Goal: Navigation & Orientation: Find specific page/section

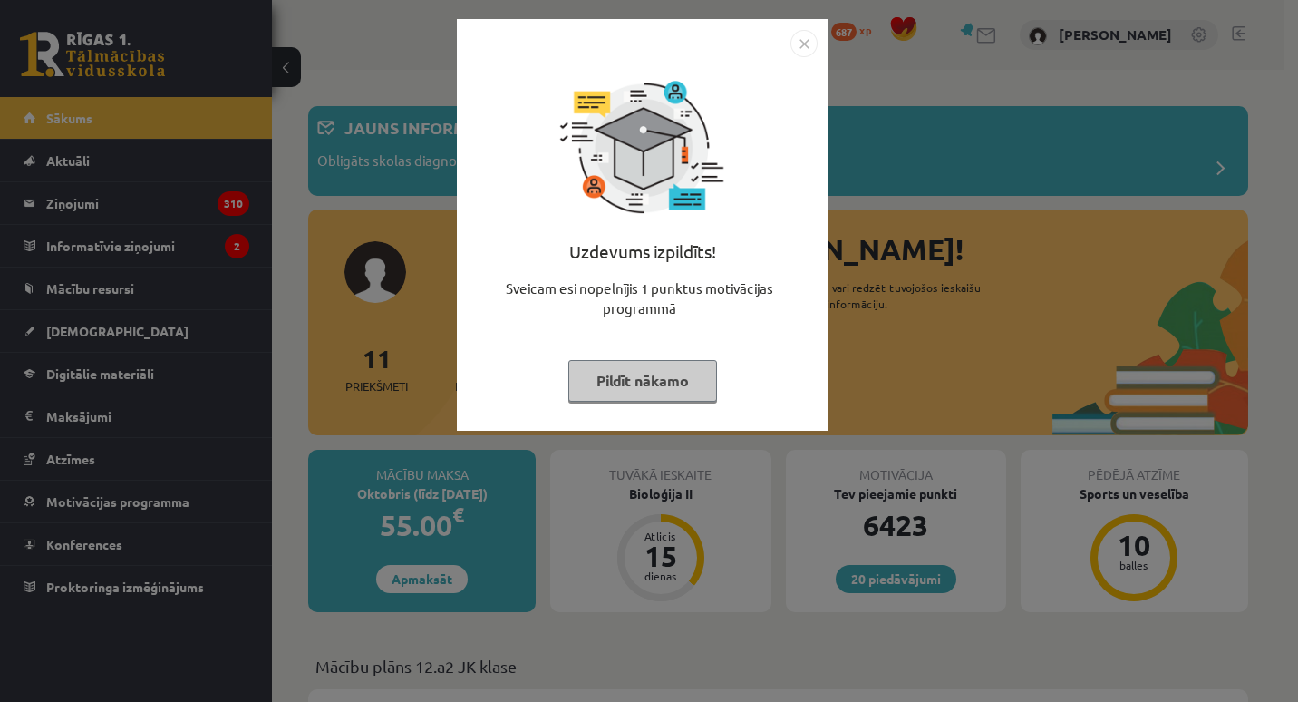
click at [622, 382] on button "Pildīt nākamo" at bounding box center [642, 381] width 149 height 42
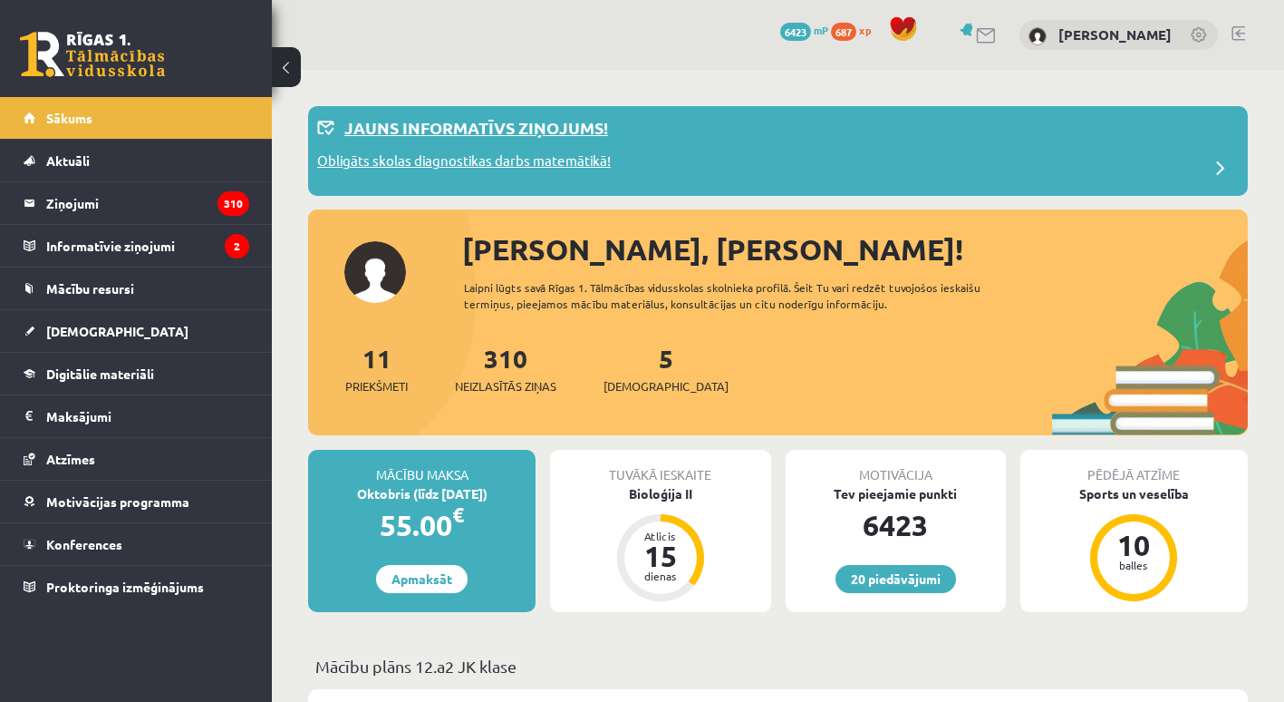
click at [547, 158] on p "Obligāts skolas diagnostikas darbs matemātikā!" at bounding box center [464, 162] width 294 height 25
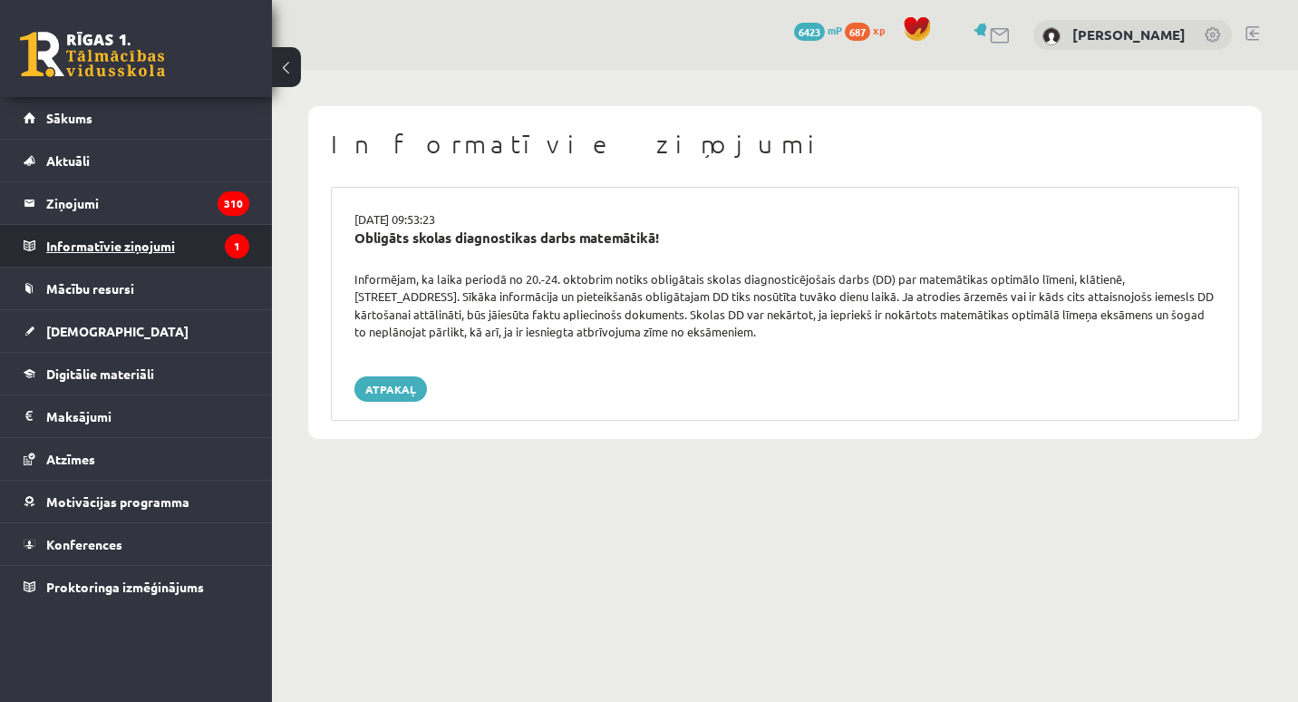
click at [178, 235] on legend "Informatīvie ziņojumi 1" at bounding box center [147, 246] width 203 height 42
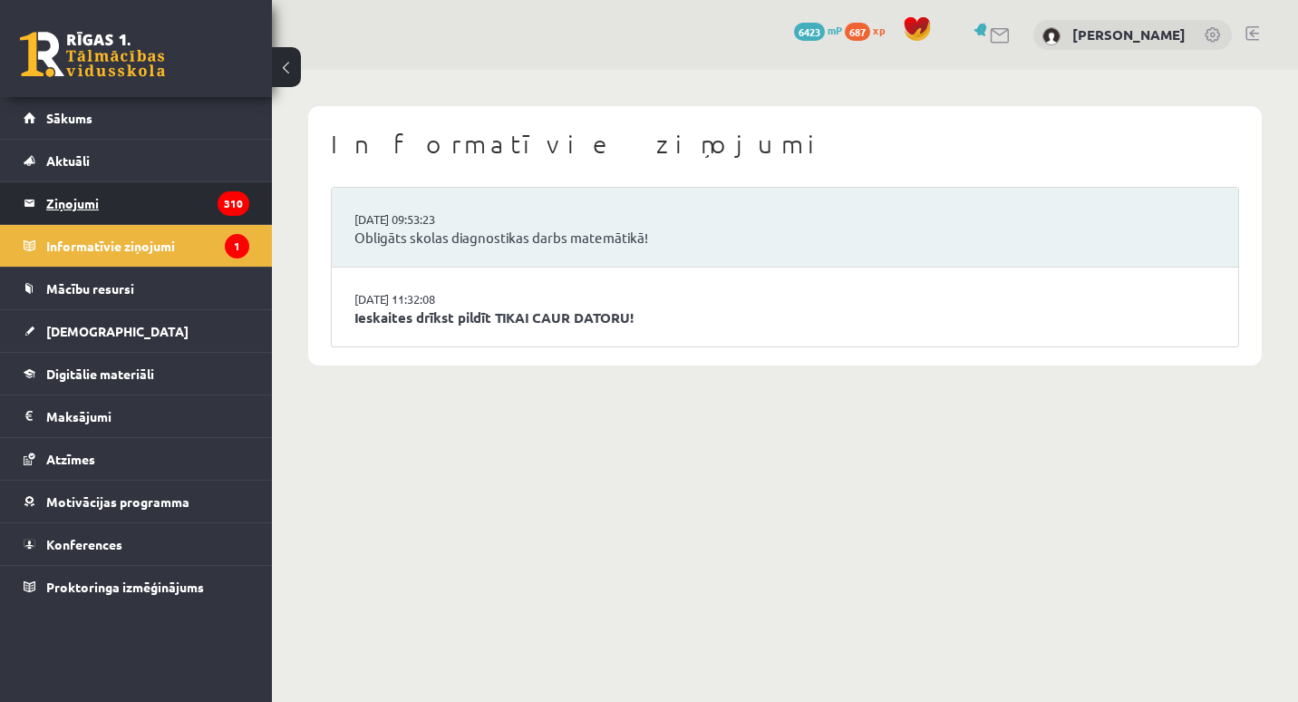
click at [102, 201] on legend "Ziņojumi 310" at bounding box center [147, 203] width 203 height 42
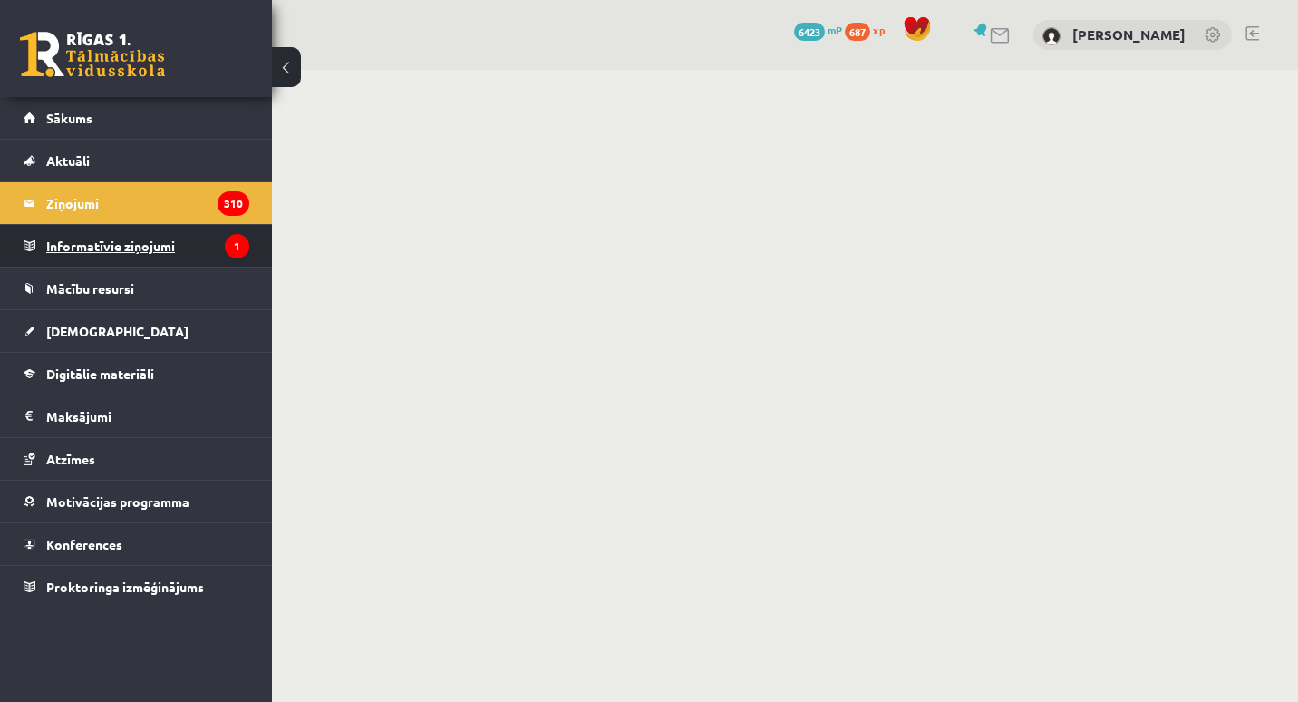
click at [121, 250] on legend "Informatīvie ziņojumi 1" at bounding box center [147, 246] width 203 height 42
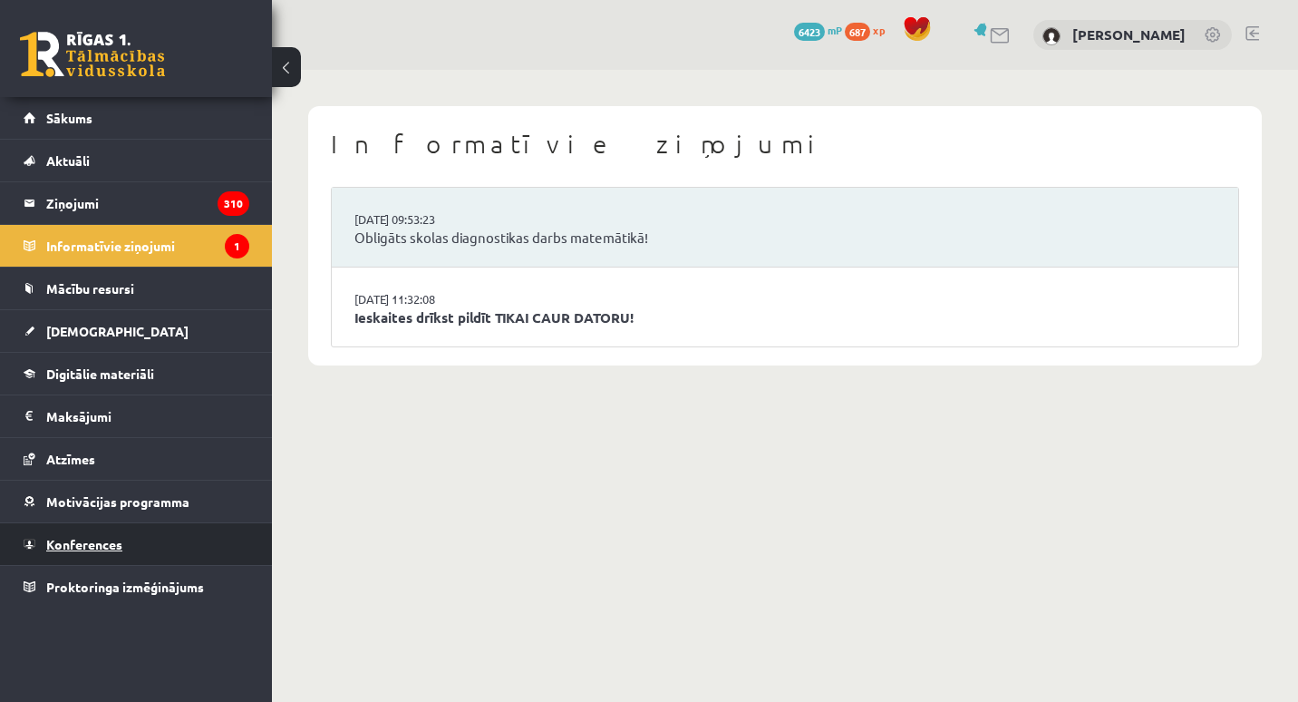
click at [79, 534] on link "Konferences" at bounding box center [137, 544] width 226 height 42
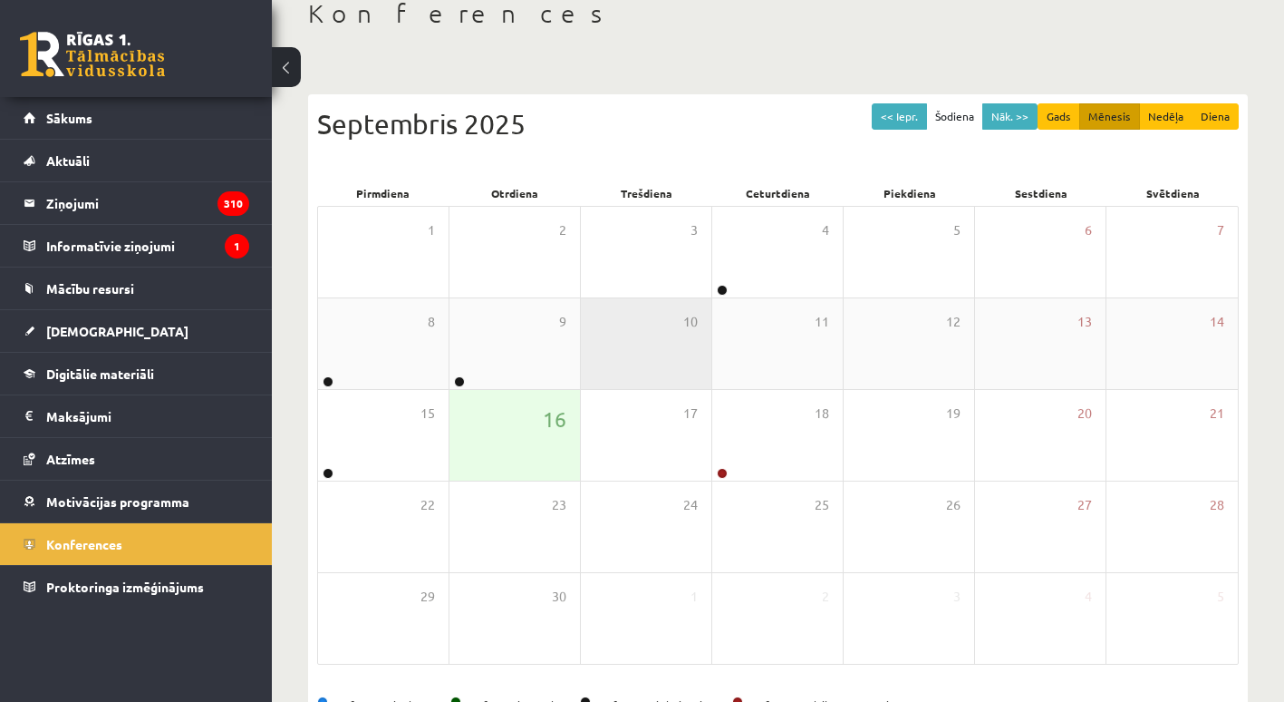
scroll to position [111, 0]
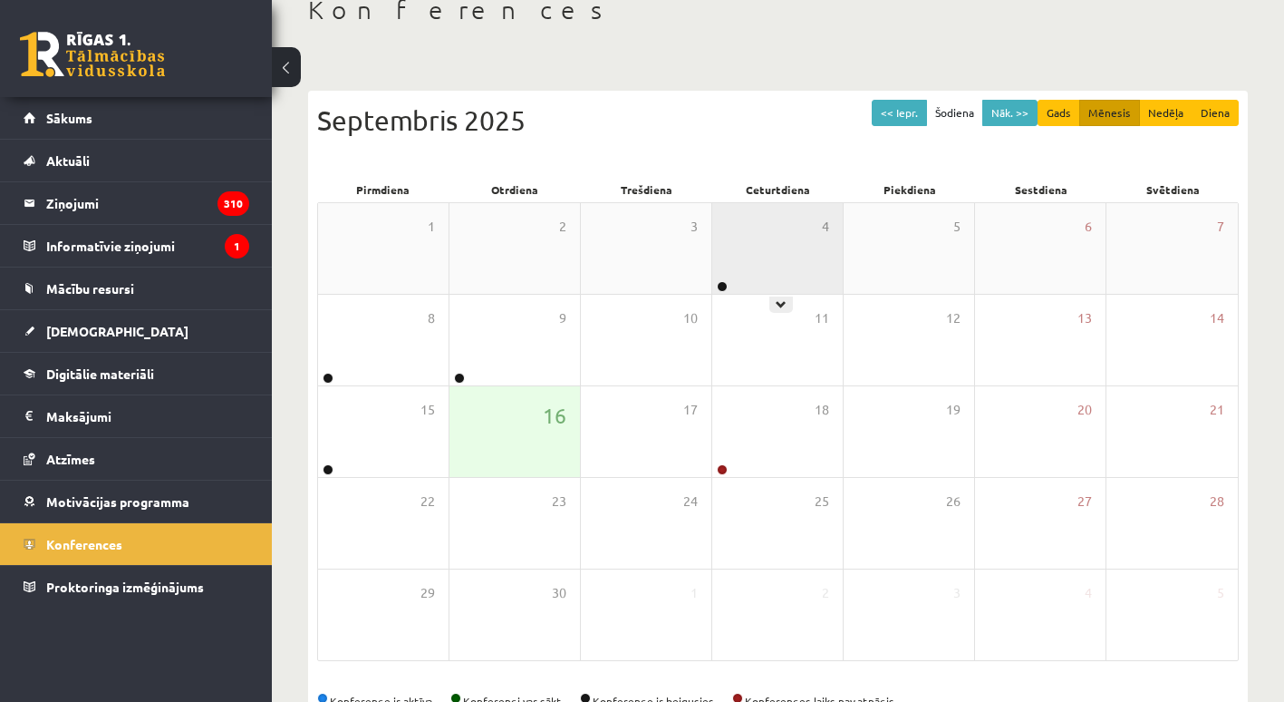
click at [755, 273] on div "4" at bounding box center [777, 248] width 131 height 91
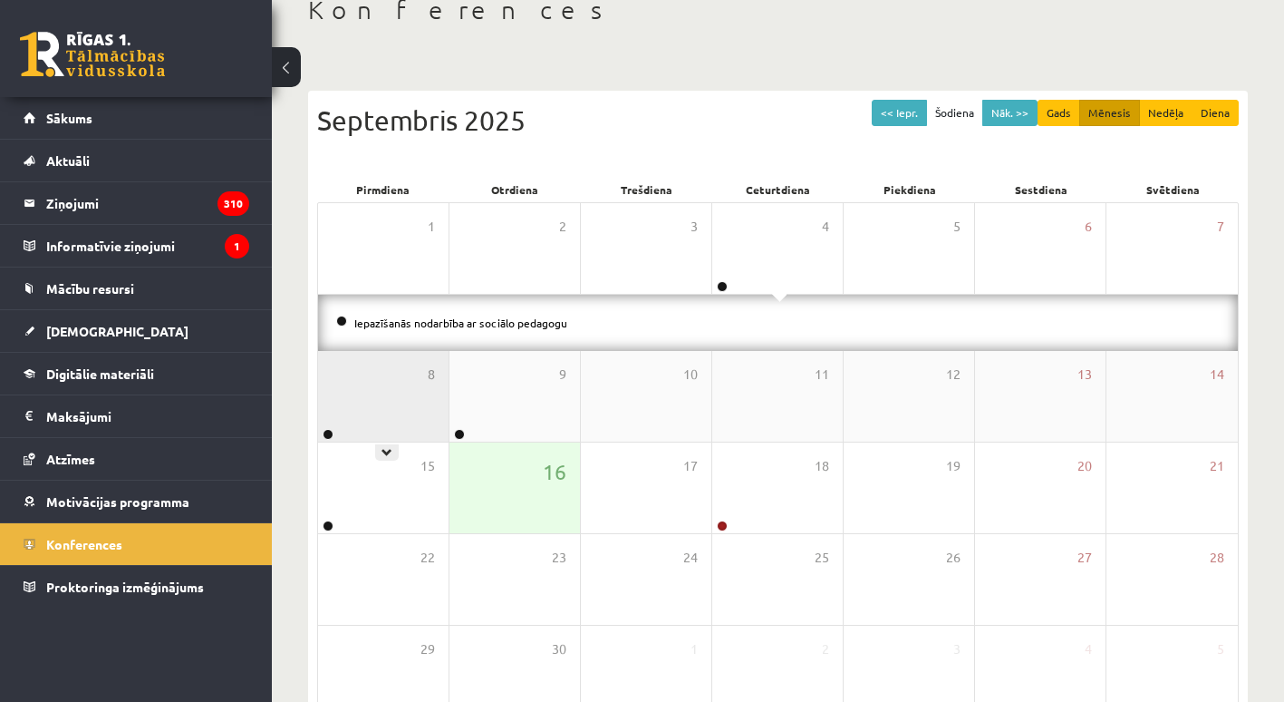
click at [405, 402] on div "8" at bounding box center [383, 396] width 131 height 91
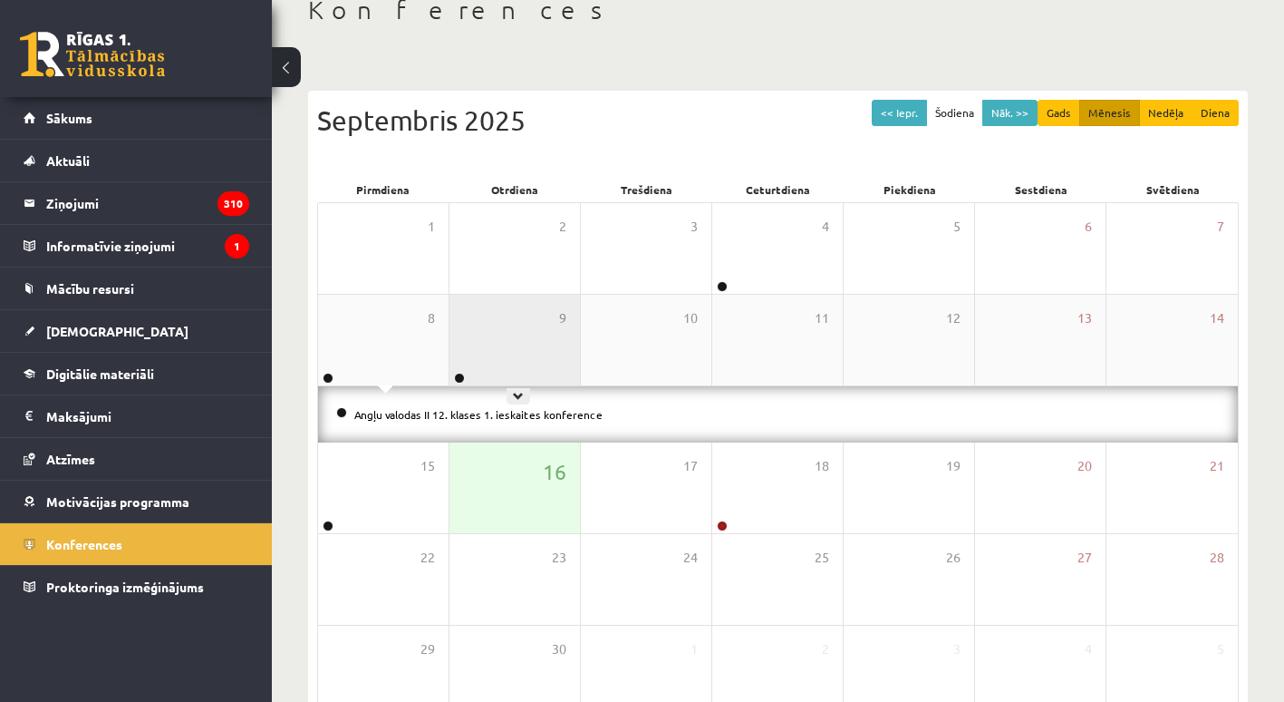
click at [494, 358] on div "9" at bounding box center [515, 340] width 131 height 91
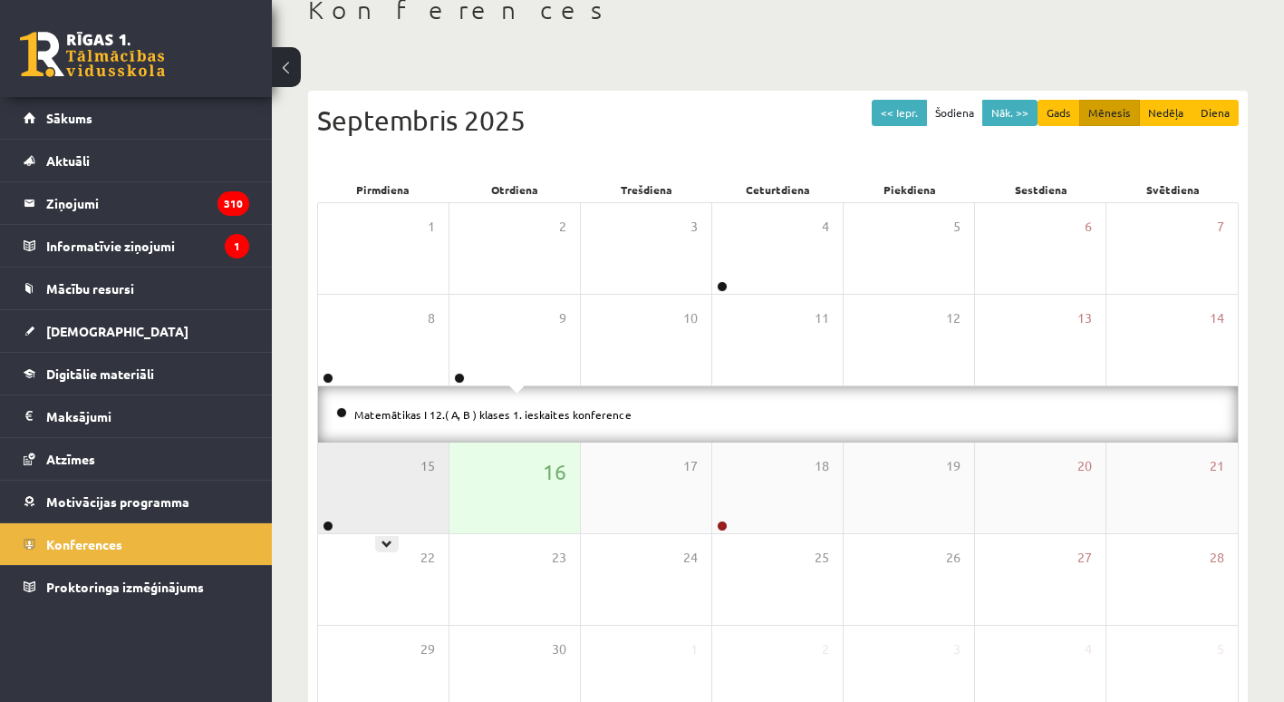
click at [367, 502] on div "15" at bounding box center [383, 487] width 131 height 91
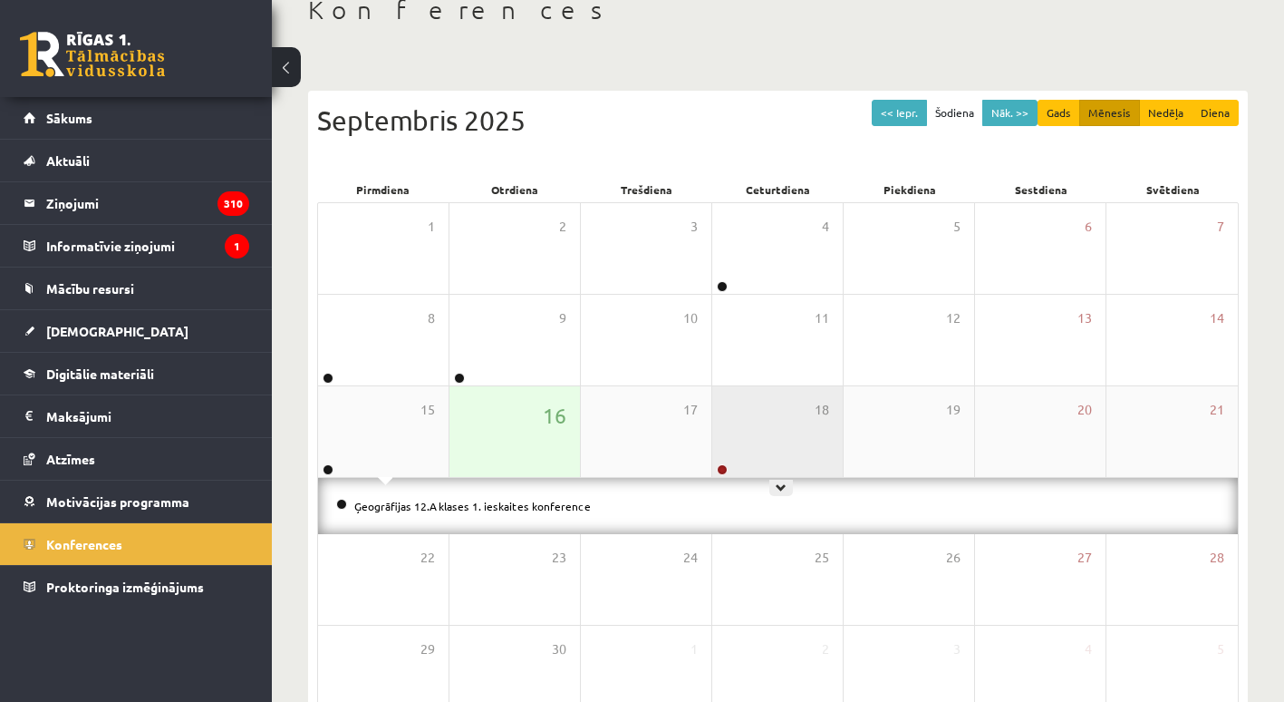
click at [762, 442] on div "18" at bounding box center [777, 431] width 131 height 91
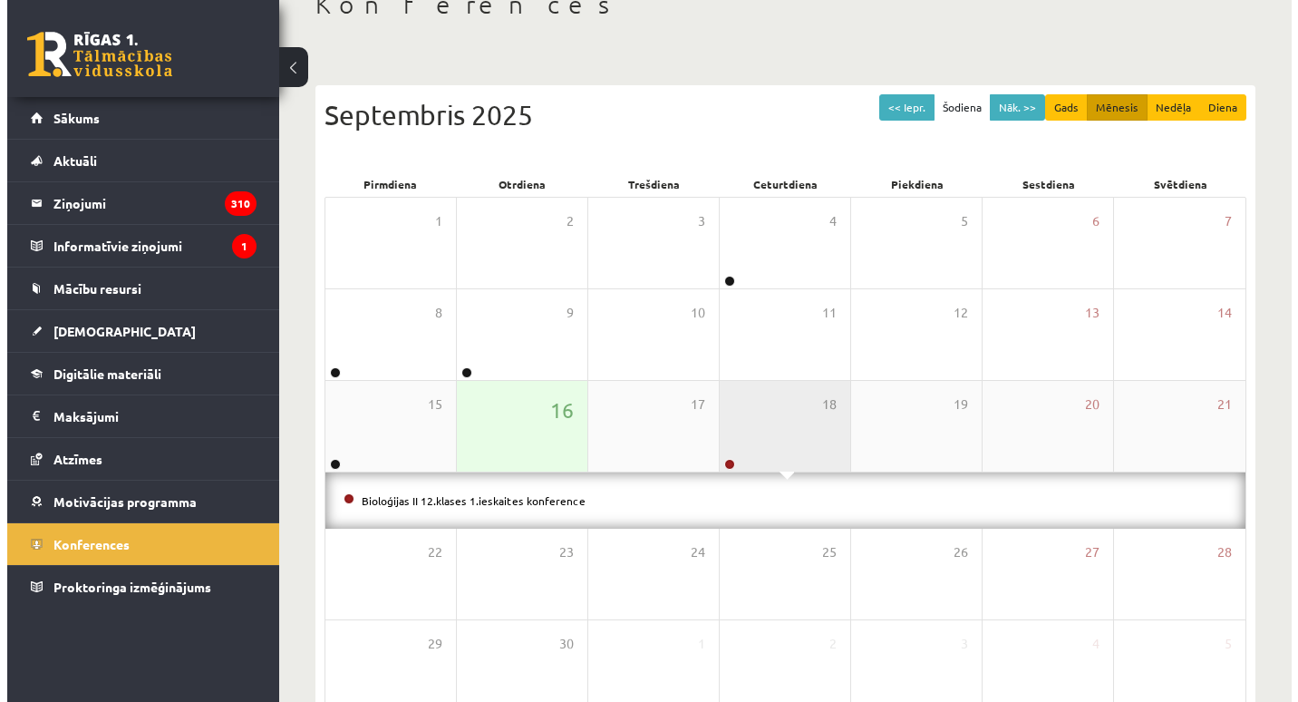
scroll to position [111, 0]
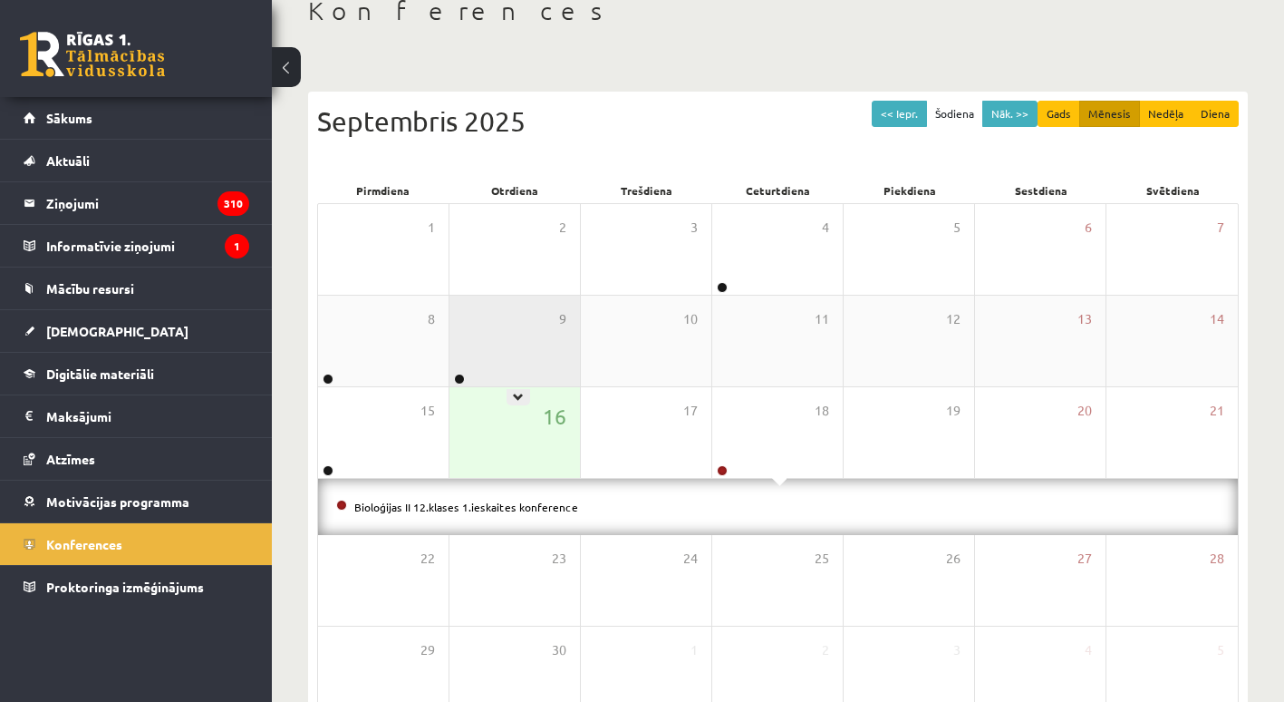
click at [491, 359] on div "9" at bounding box center [515, 340] width 131 height 91
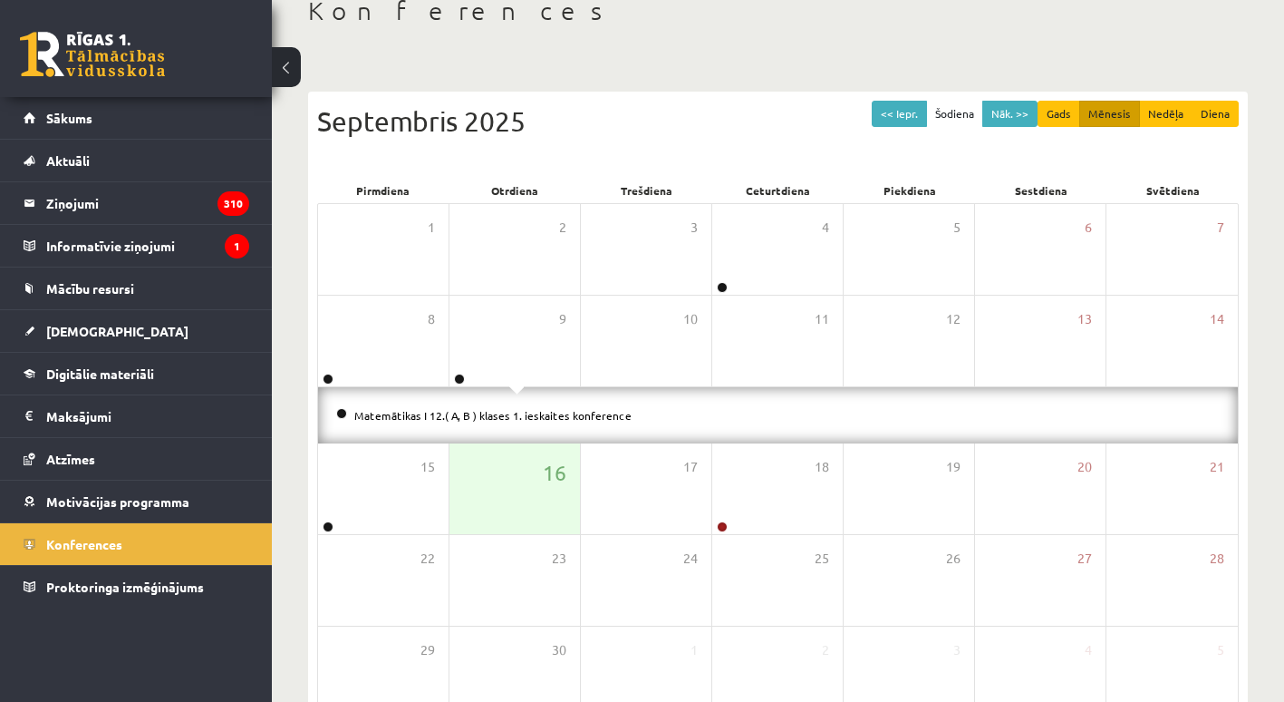
click at [480, 422] on li "Matemātikas I 12.( A, B ) klases 1. ieskaites konference" at bounding box center [778, 415] width 884 height 20
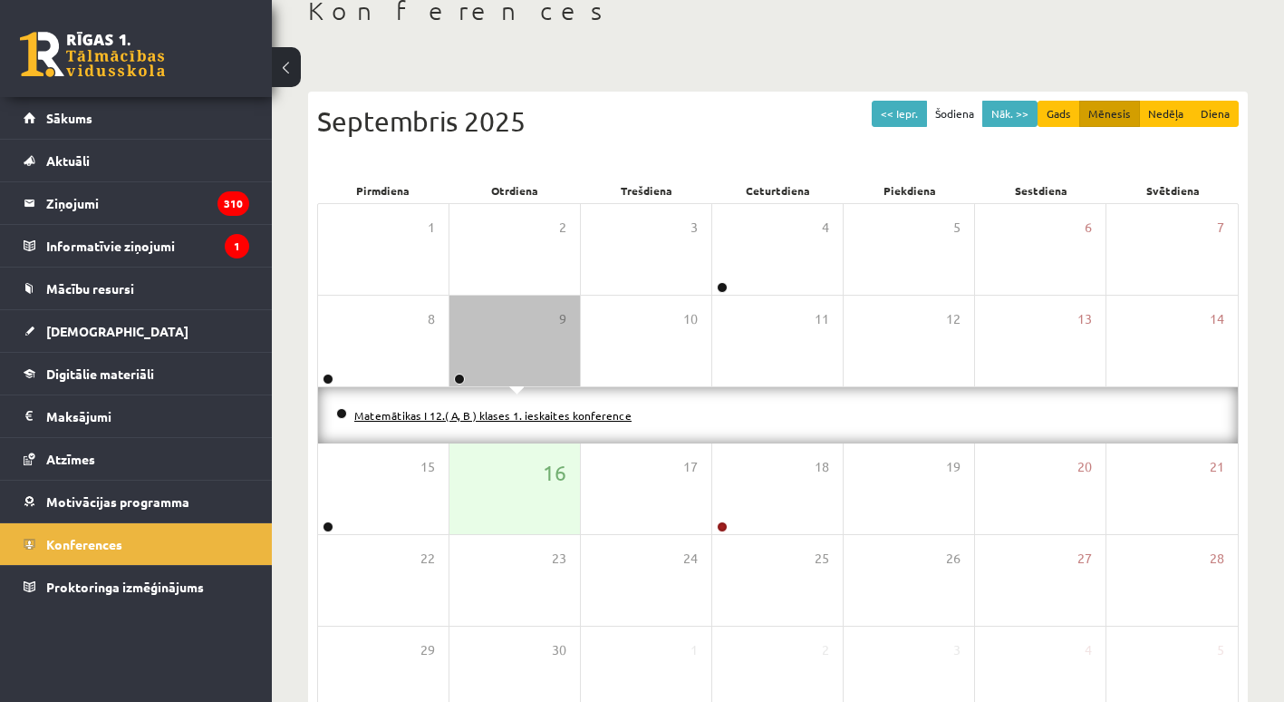
click at [478, 408] on link "Matemātikas I 12.( A, B ) klases 1. ieskaites konference" at bounding box center [492, 415] width 277 height 15
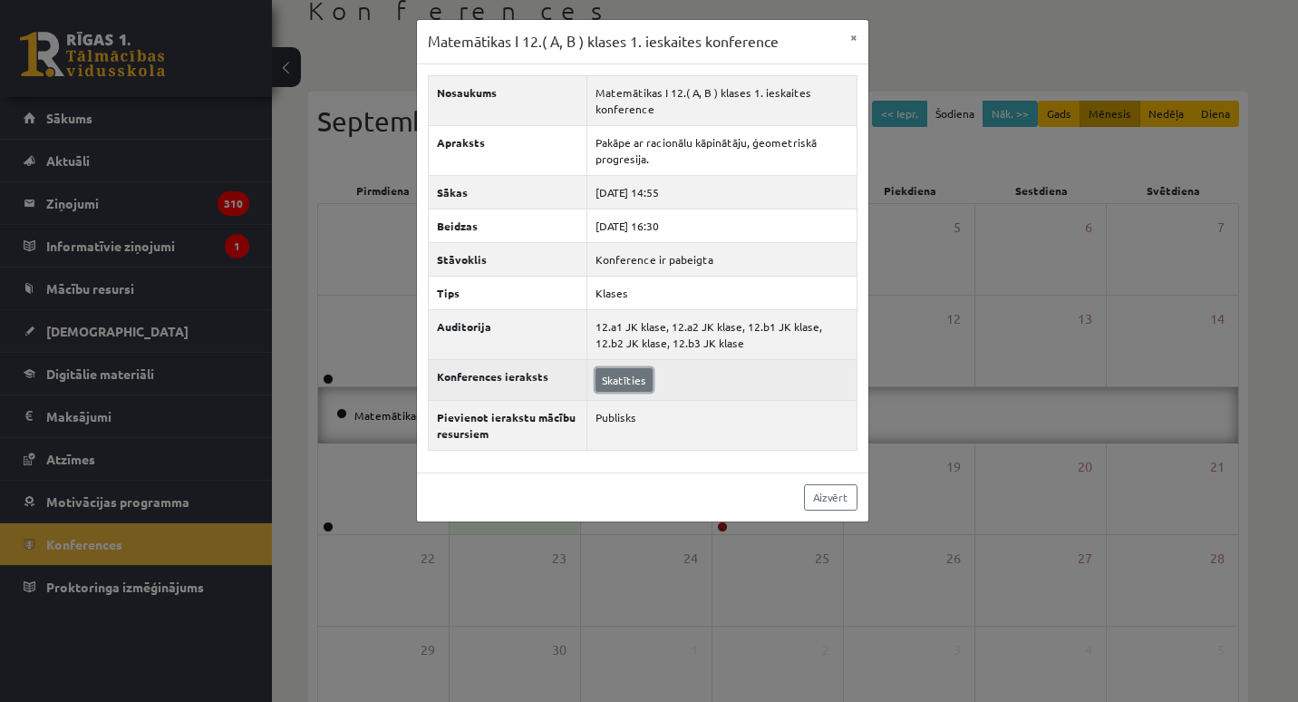
click at [607, 373] on link "Skatīties" at bounding box center [624, 380] width 57 height 24
